Goal: Navigation & Orientation: Go to known website

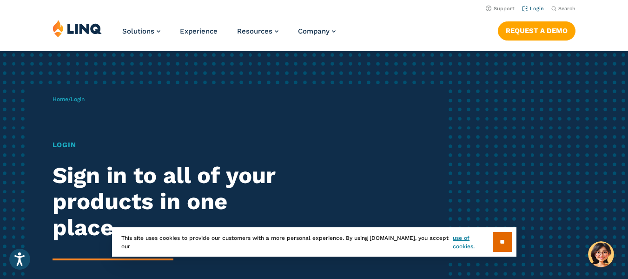
click at [531, 7] on link "Login" at bounding box center [533, 9] width 22 height 6
click at [533, 3] on li "Login" at bounding box center [533, 8] width 22 height 10
click at [533, 12] on li "Login" at bounding box center [533, 8] width 22 height 10
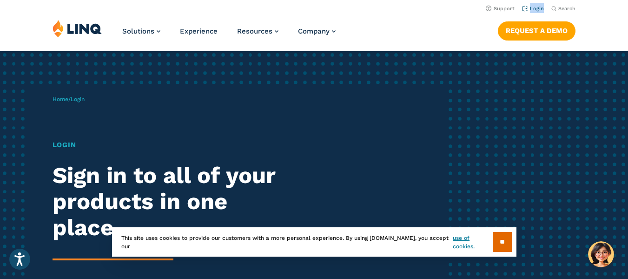
click at [533, 12] on li "Login" at bounding box center [533, 8] width 22 height 10
click at [531, 13] on li "Login" at bounding box center [533, 8] width 22 height 10
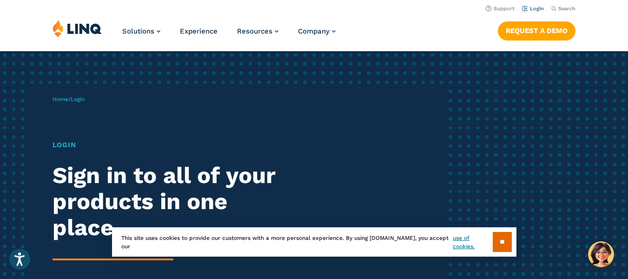
click at [537, 10] on link "Login" at bounding box center [533, 9] width 22 height 6
